Goal: Find specific page/section: Find specific page/section

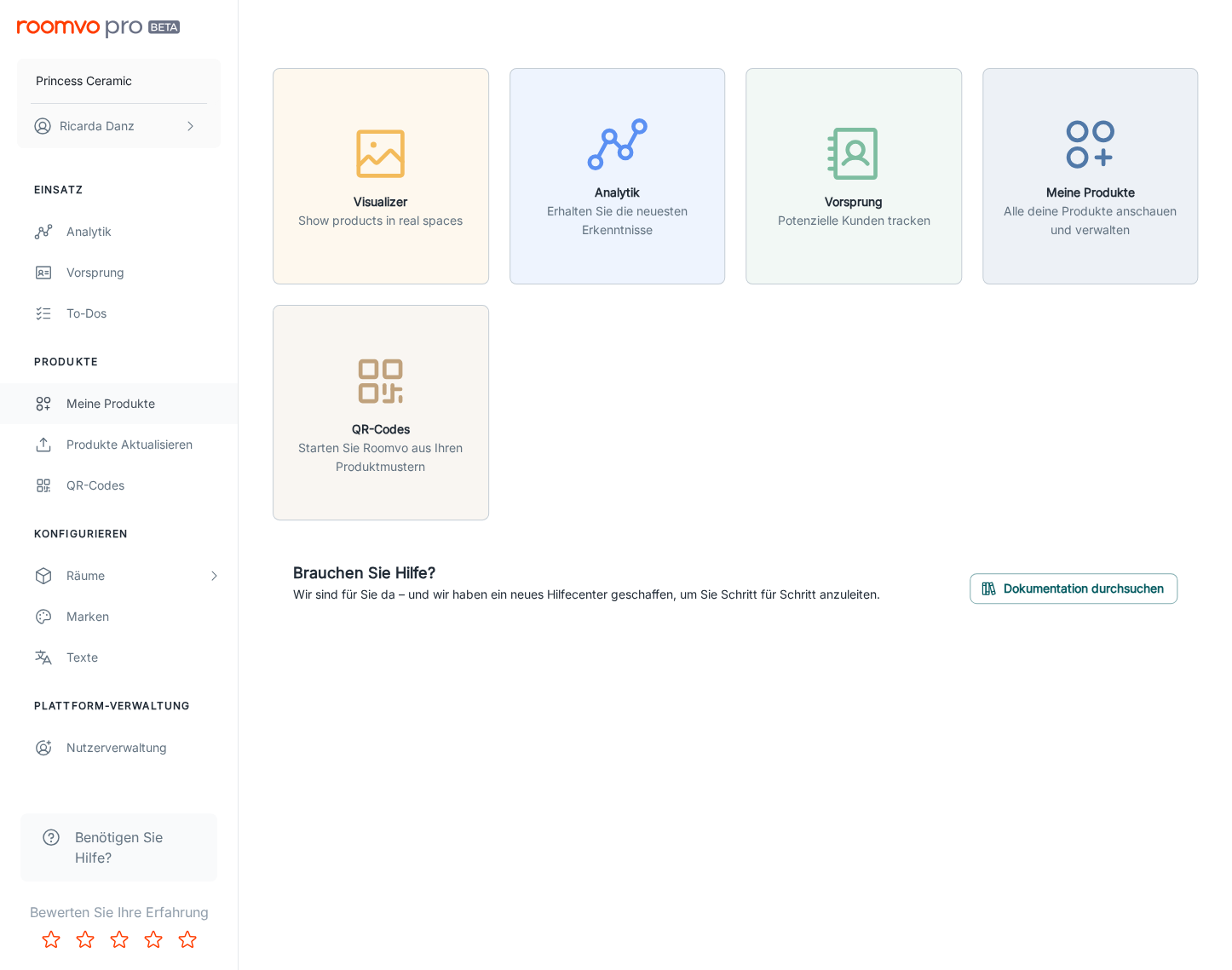
click at [150, 401] on div "Meine Produkte" at bounding box center [144, 404] width 155 height 19
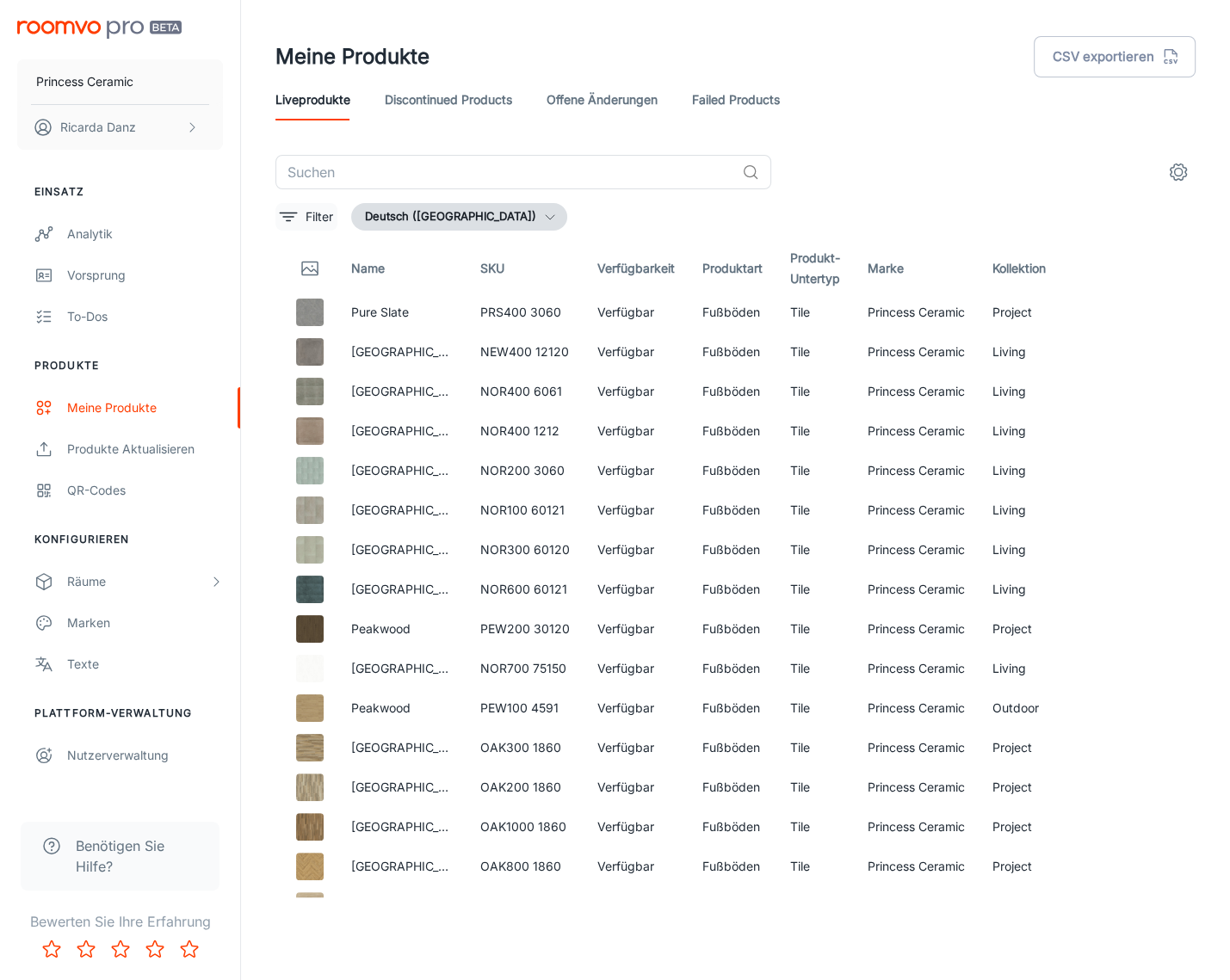
click at [313, 223] on p "Filter" at bounding box center [320, 217] width 28 height 19
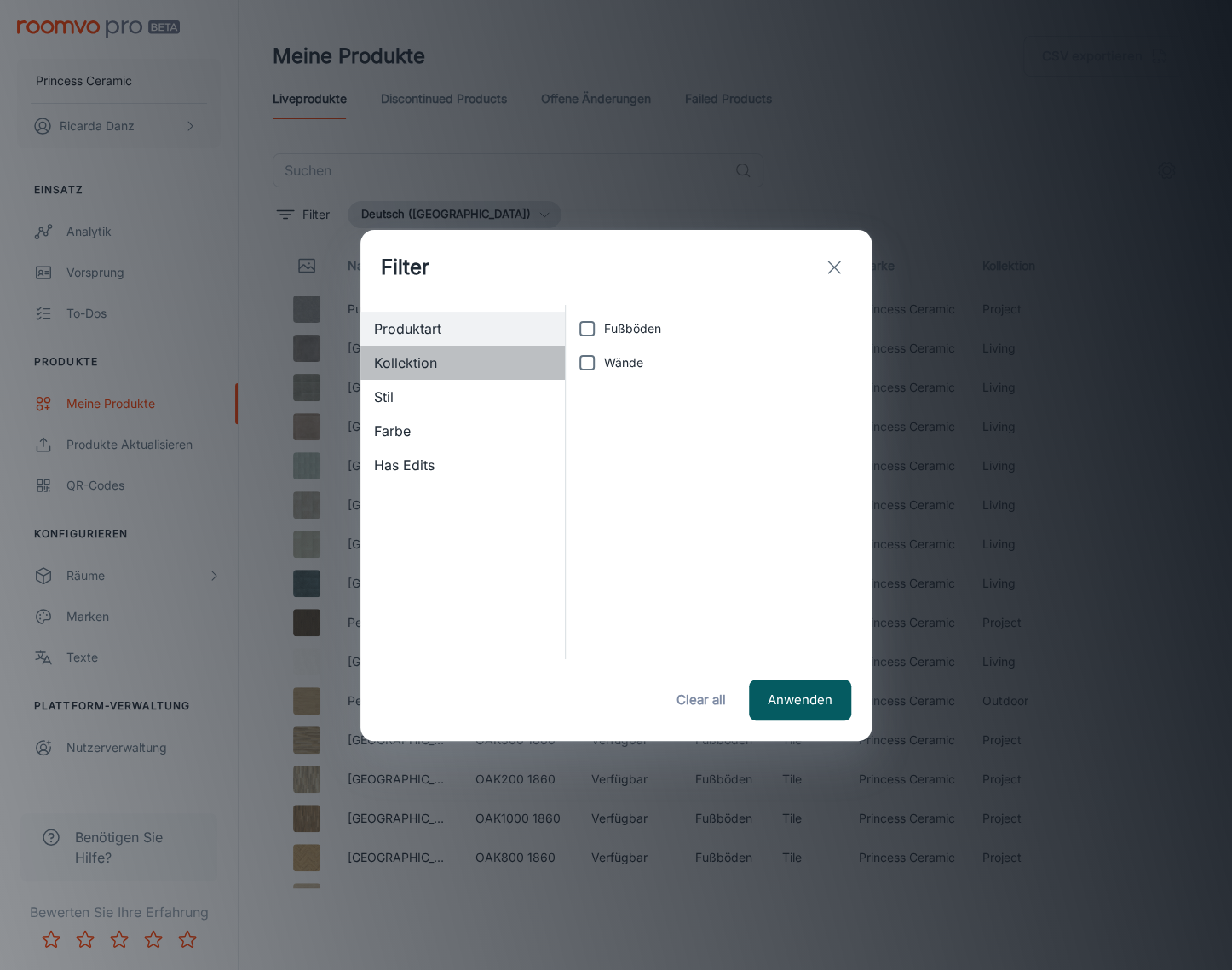
click at [450, 363] on span "Kollektion" at bounding box center [462, 363] width 177 height 20
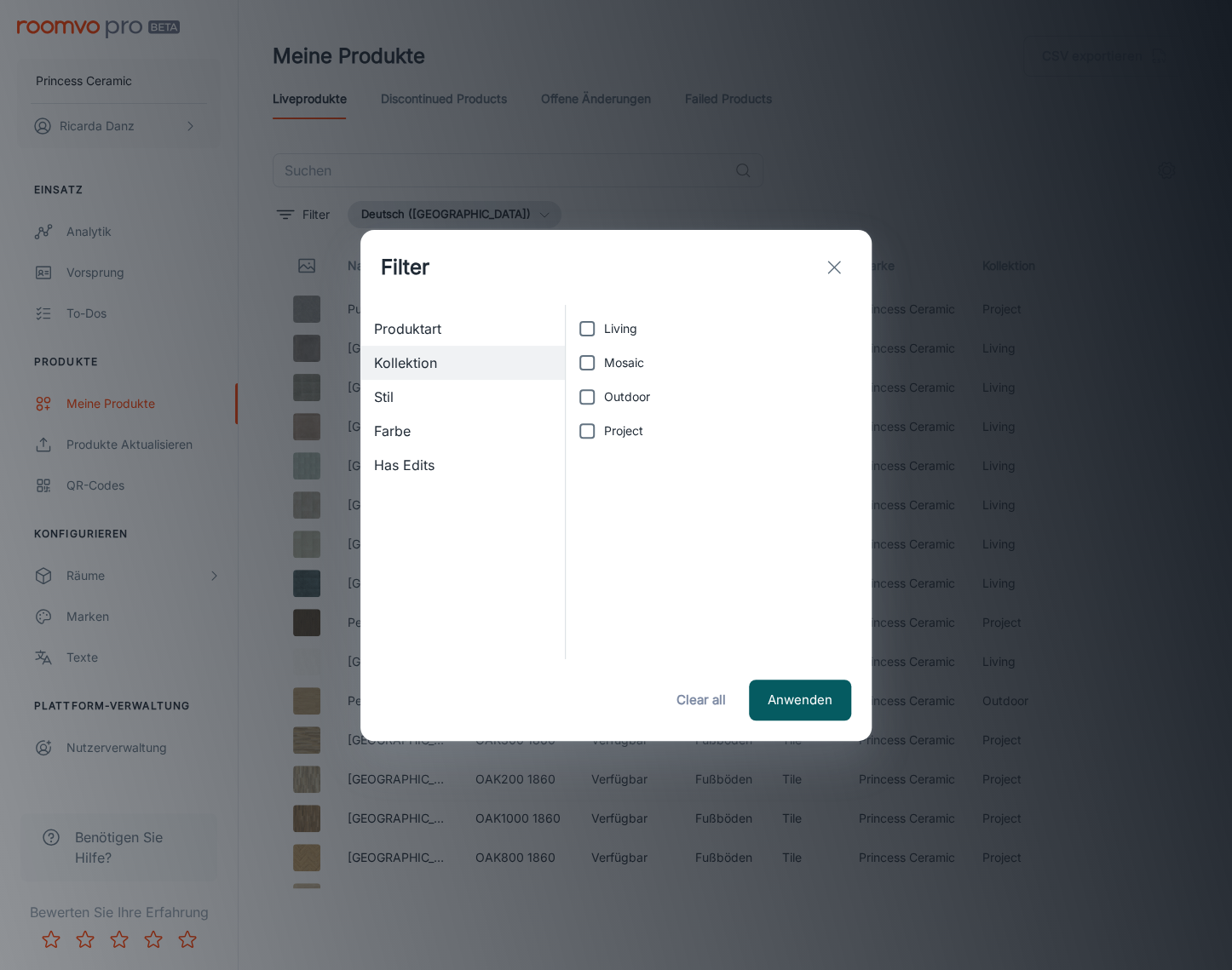
click at [473, 461] on span "Has Edits" at bounding box center [462, 465] width 177 height 20
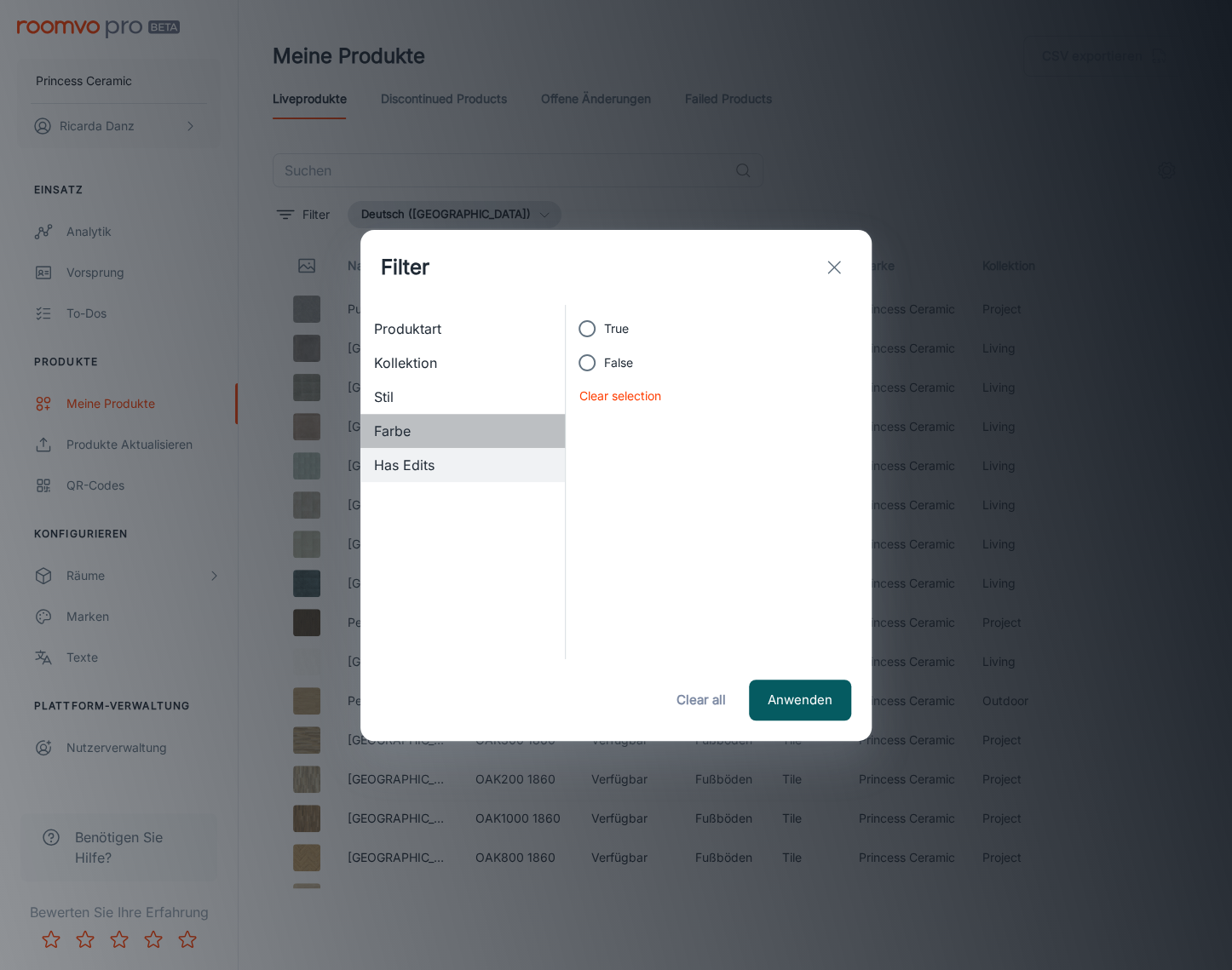
click at [462, 422] on span "Farbe" at bounding box center [462, 431] width 177 height 20
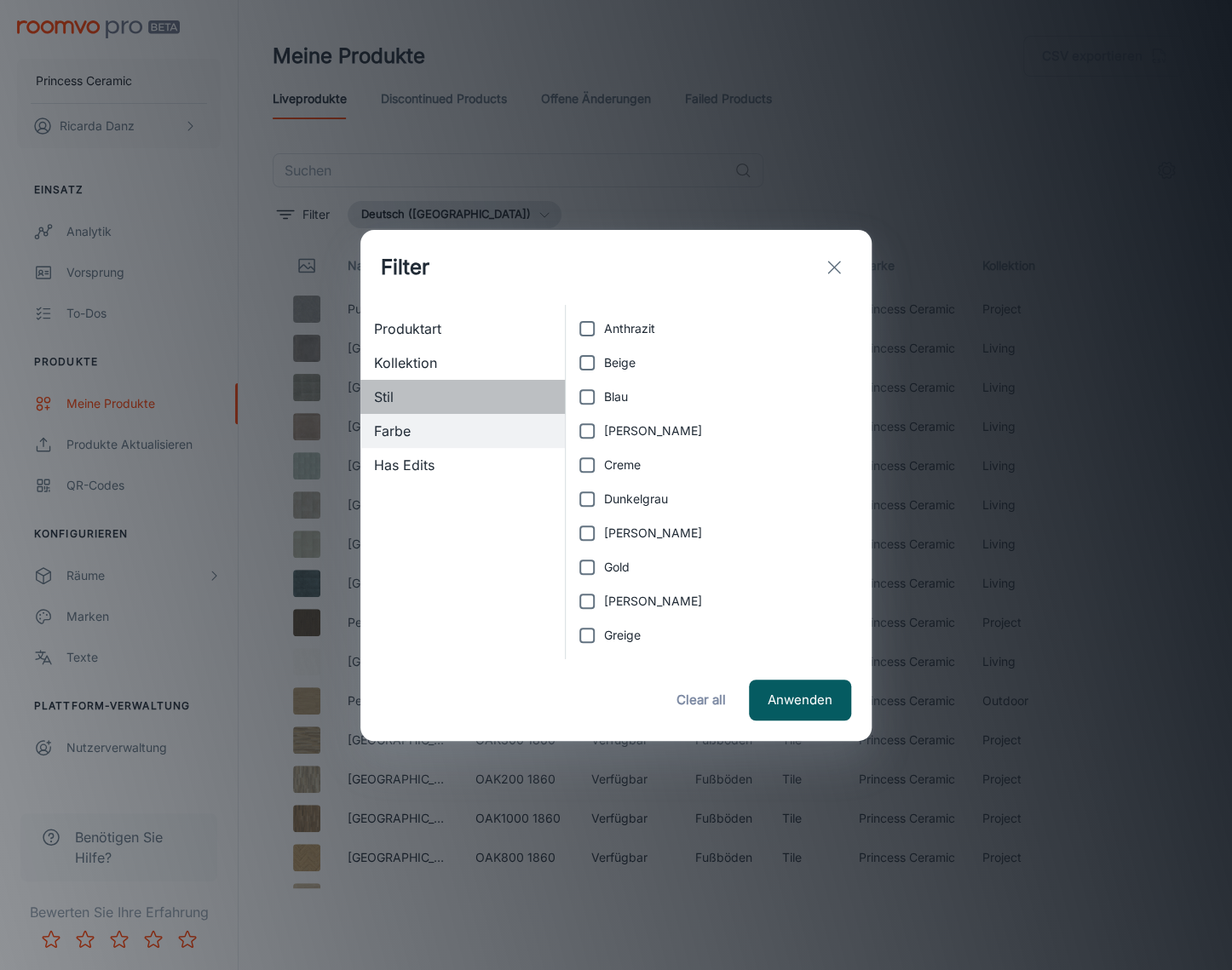
click at [445, 396] on span "Stil" at bounding box center [462, 396] width 177 height 20
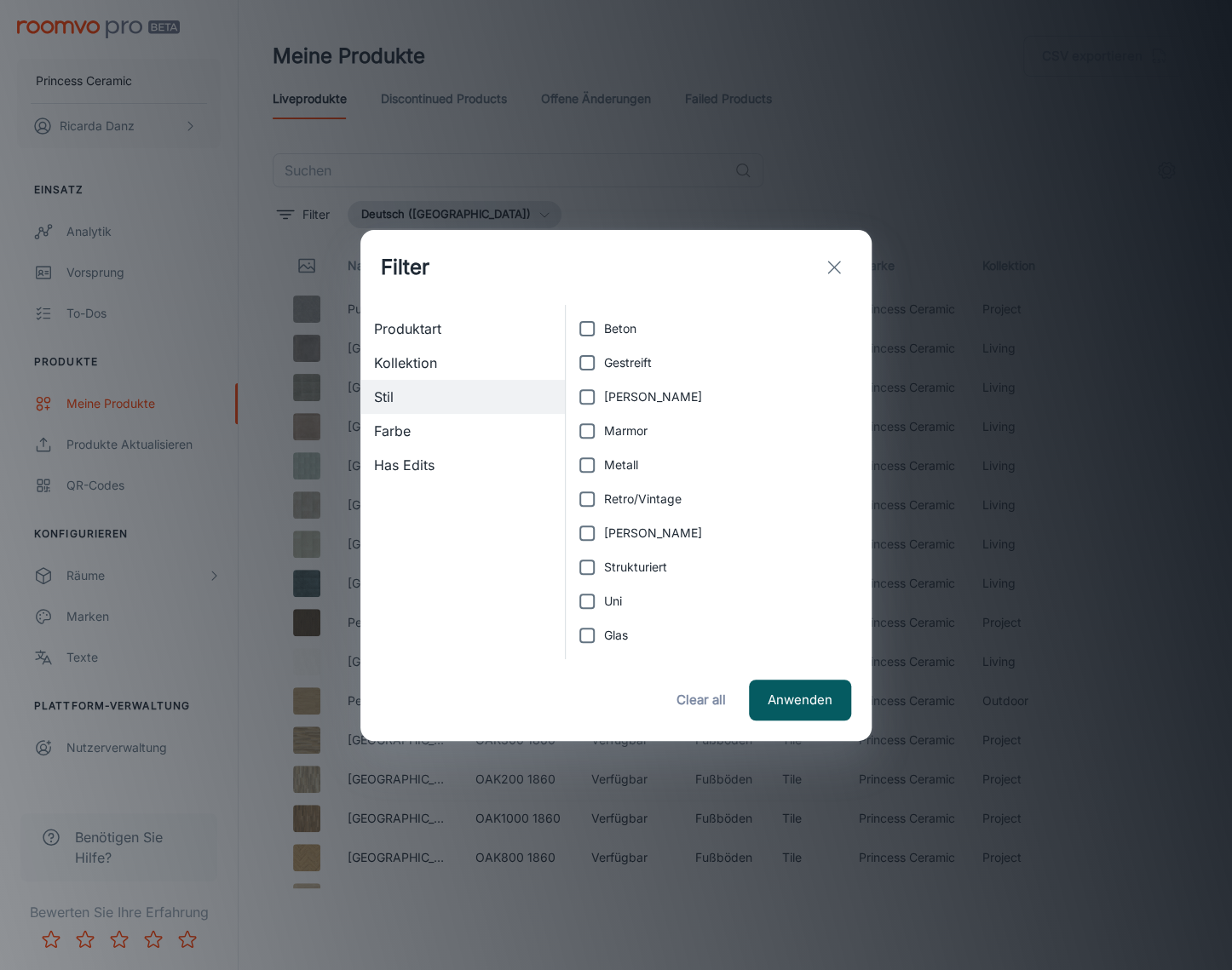
click at [465, 359] on span "Kollektion" at bounding box center [462, 363] width 177 height 20
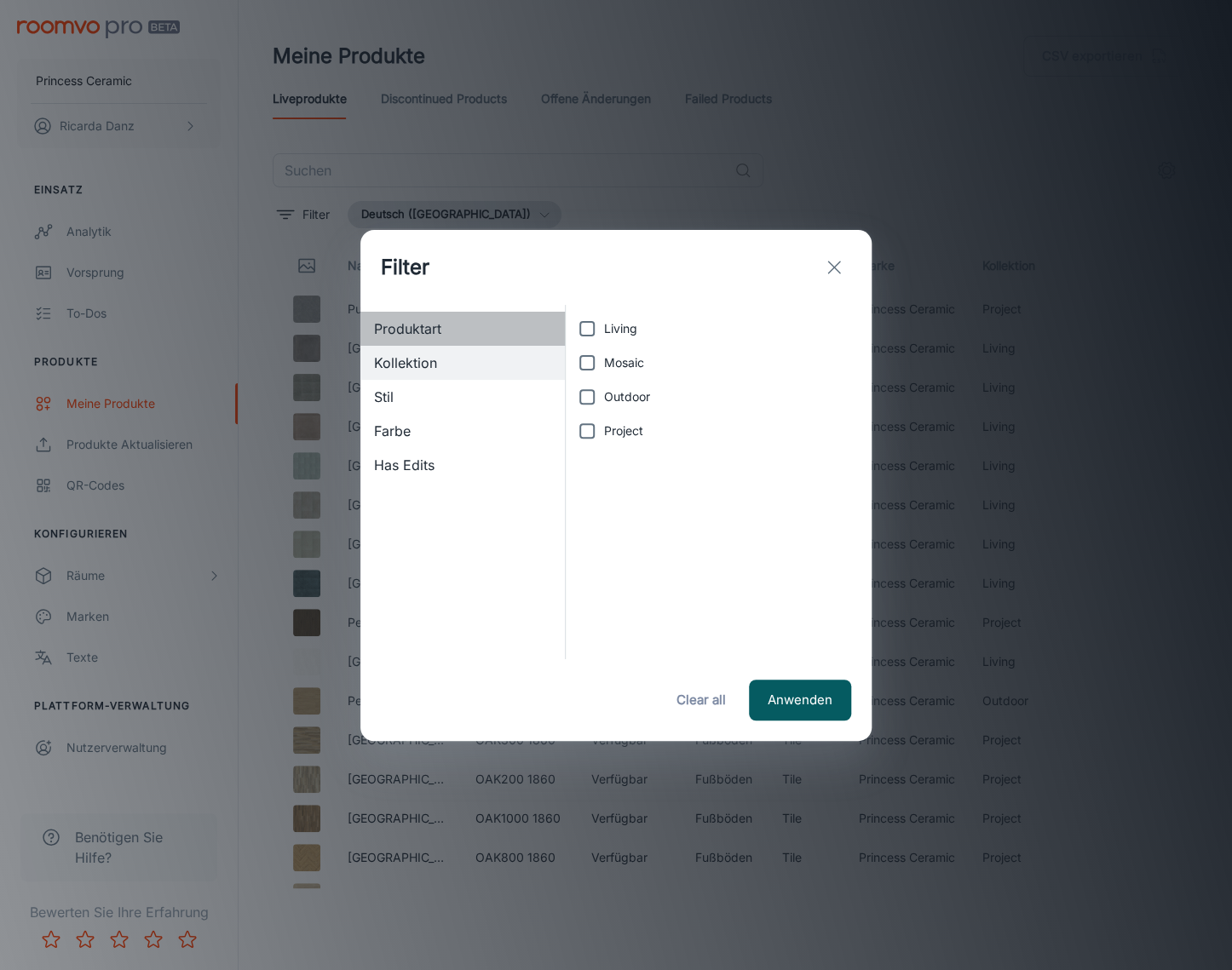
click at [459, 332] on span "Produktart" at bounding box center [462, 328] width 177 height 20
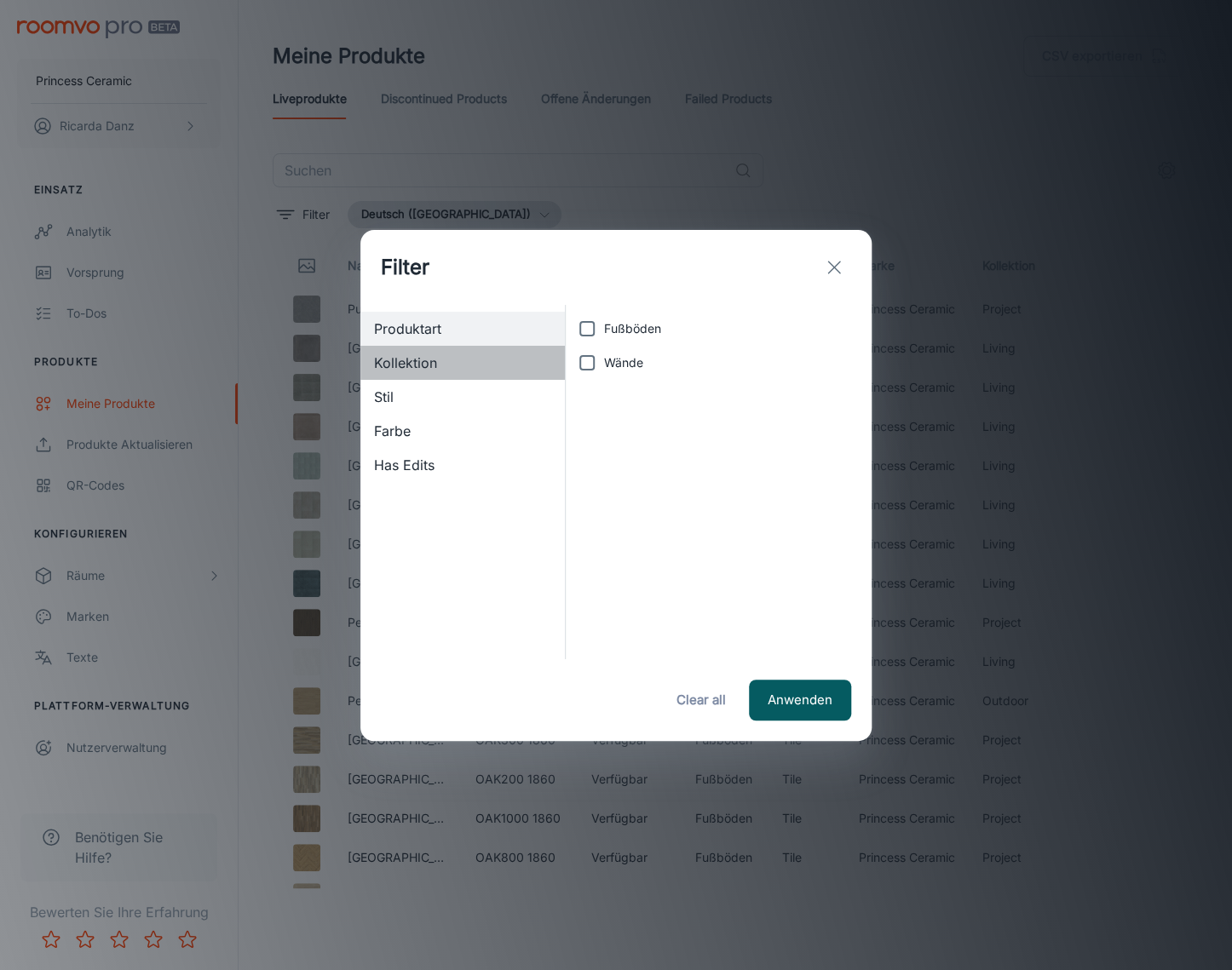
click at [454, 353] on span "Kollektion" at bounding box center [462, 363] width 177 height 20
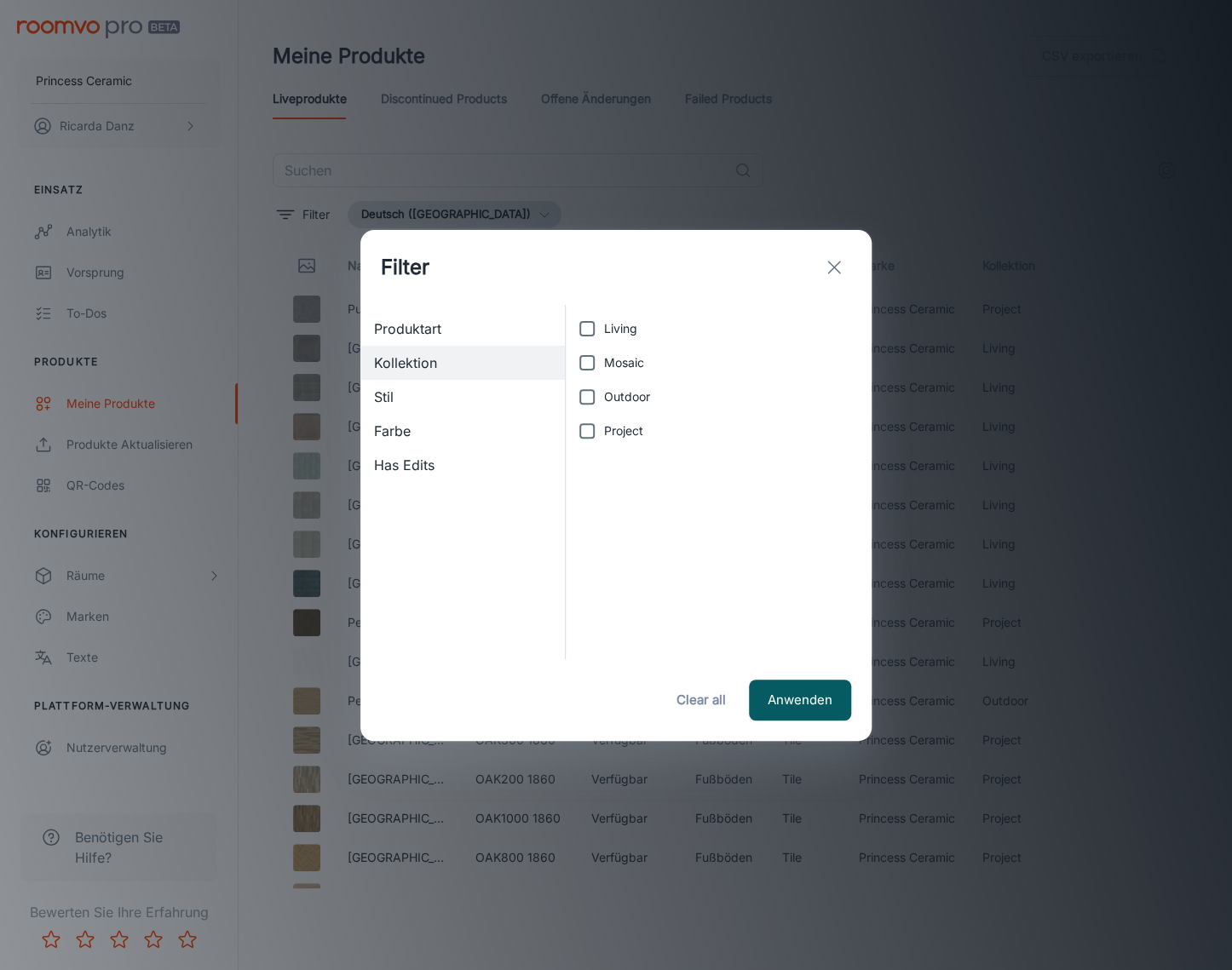
click at [640, 392] on span "Outdoor" at bounding box center [626, 396] width 46 height 19
click at [604, 392] on input "Outdoor" at bounding box center [586, 396] width 34 height 34
checkbox input "true"
click at [792, 693] on button "Anwenden" at bounding box center [800, 700] width 102 height 41
